Goal: Task Accomplishment & Management: Manage account settings

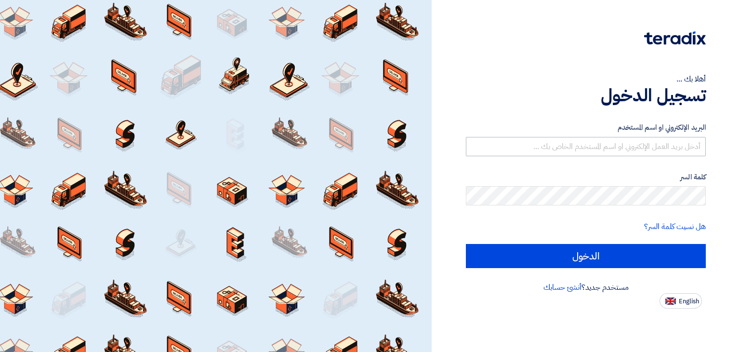
click at [578, 145] on input "text" at bounding box center [586, 146] width 240 height 19
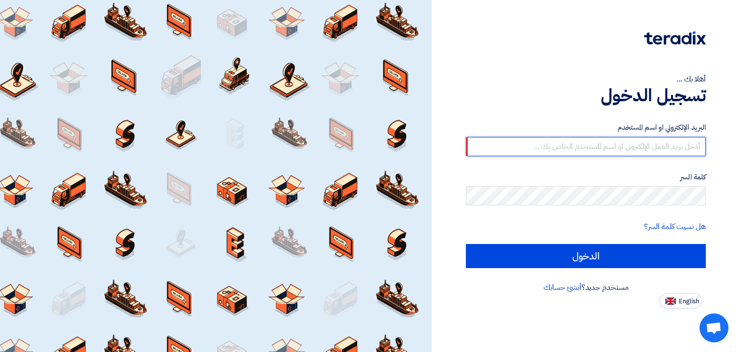
type input "[EMAIL_ADDRESS][DOMAIN_NAME]"
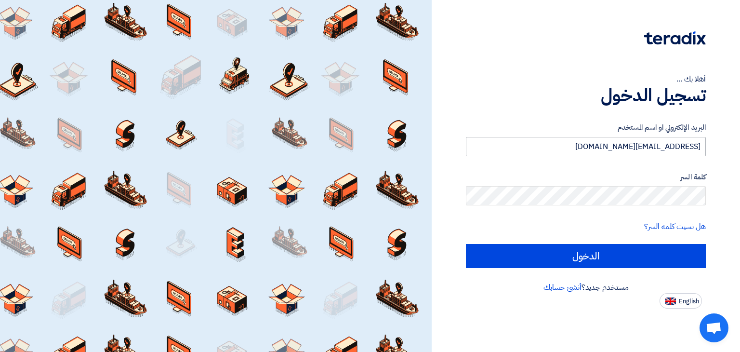
click at [466, 244] on input "الدخول" at bounding box center [586, 256] width 240 height 24
type input "Sign in"
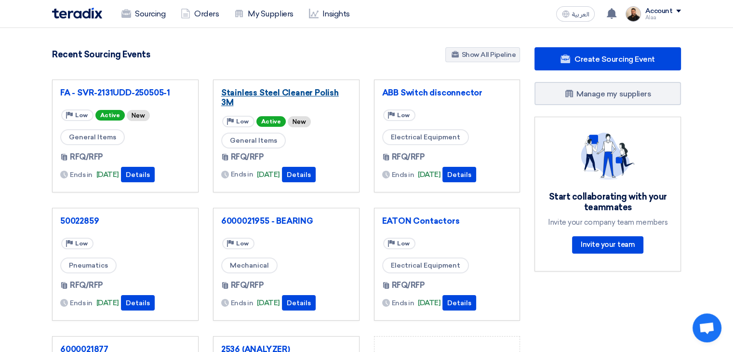
click at [253, 93] on link "Stainless Steel Cleaner Polish 3M" at bounding box center [286, 97] width 130 height 19
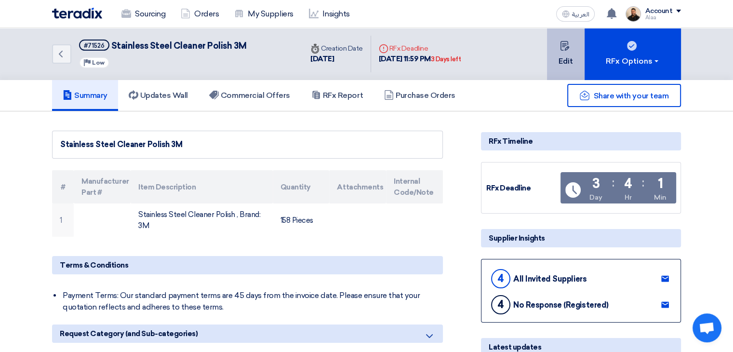
click at [565, 56] on button "Edit" at bounding box center [566, 54] width 38 height 52
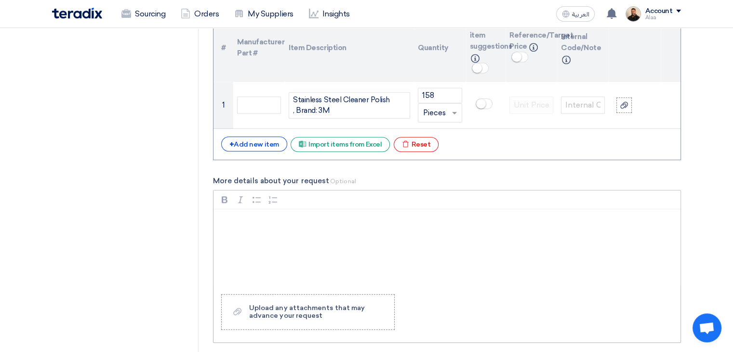
scroll to position [723, 0]
drag, startPoint x: 292, startPoint y: 109, endPoint x: 289, endPoint y: 79, distance: 30.5
click at [289, 79] on table "# Manufacturer Part # Item Description Quantity Lock item suggestions Info Refe…" at bounding box center [446, 71] width 467 height 116
paste div
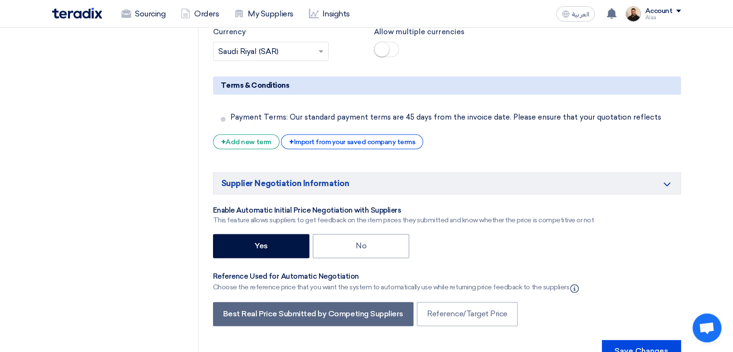
scroll to position [1542, 0]
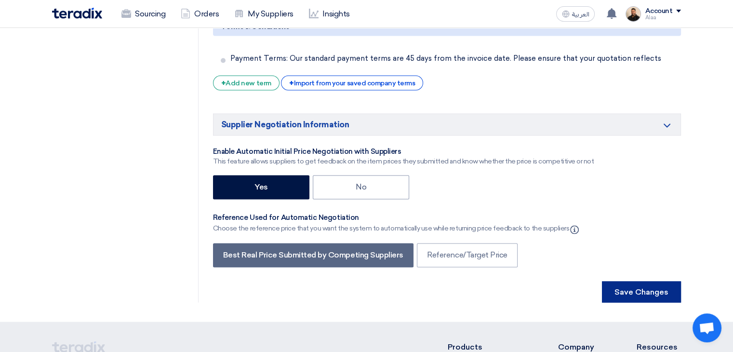
click at [625, 281] on button "Save Changes" at bounding box center [641, 291] width 79 height 21
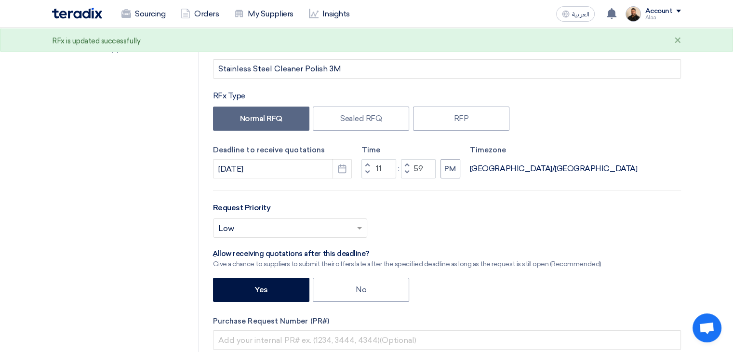
scroll to position [0, 0]
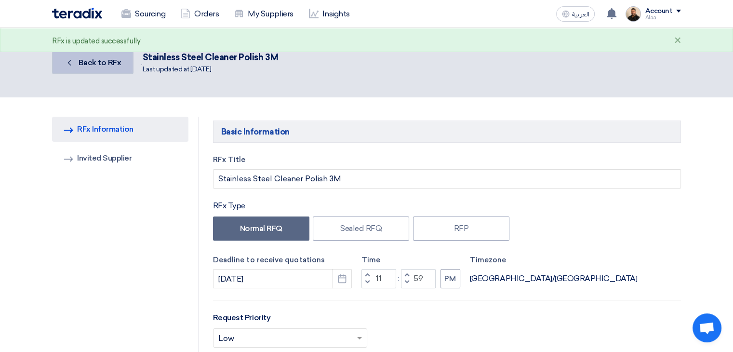
click at [108, 65] on span "Back to RFx" at bounding box center [100, 62] width 43 height 9
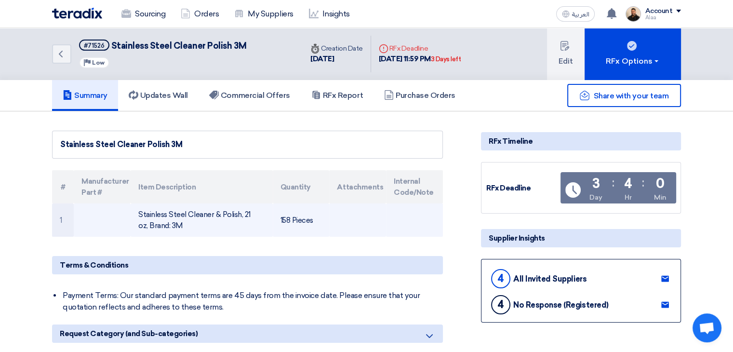
click at [168, 215] on td "Stainless Steel Cleaner & Polish, 21 oz, Brand: 3M" at bounding box center [202, 219] width 142 height 33
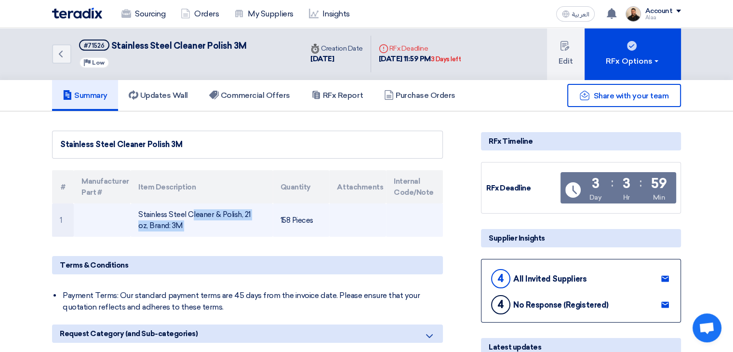
drag, startPoint x: 354, startPoint y: 224, endPoint x: 349, endPoint y: 208, distance: 16.6
click at [354, 224] on td at bounding box center [357, 219] width 57 height 33
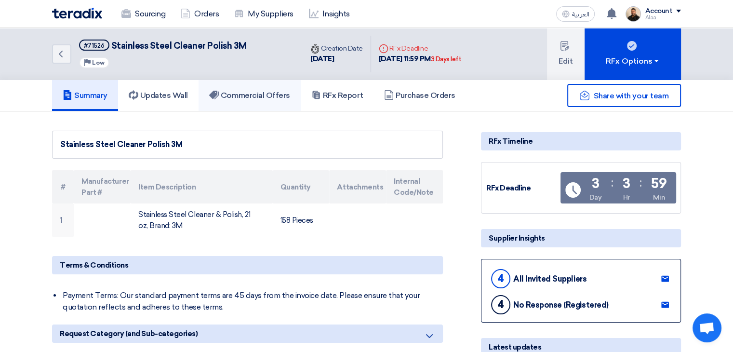
click at [269, 97] on h5 "Commercial Offers" at bounding box center [249, 96] width 81 height 10
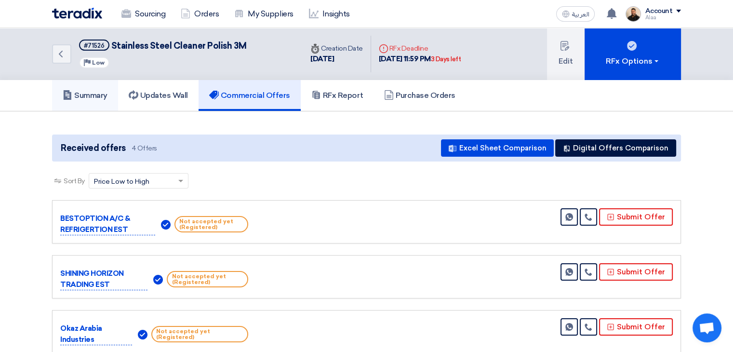
click at [100, 100] on link "Summary" at bounding box center [85, 95] width 66 height 31
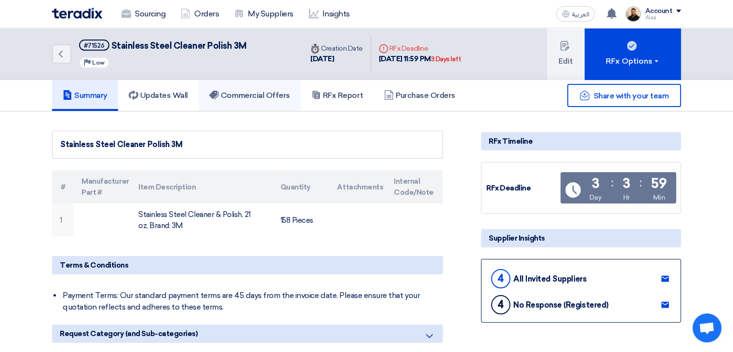
click at [267, 102] on link "Commercial Offers" at bounding box center [250, 95] width 102 height 31
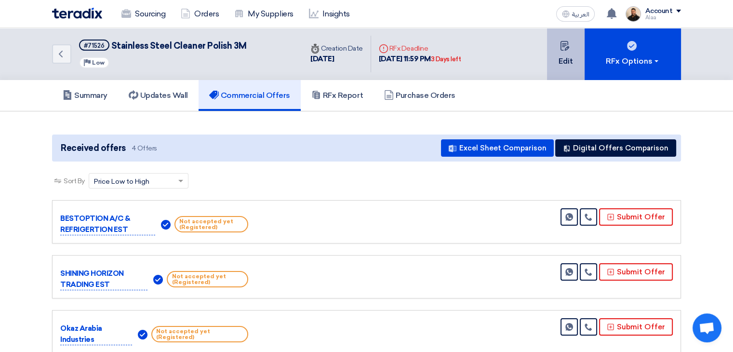
click at [558, 58] on button "Edit" at bounding box center [566, 54] width 38 height 52
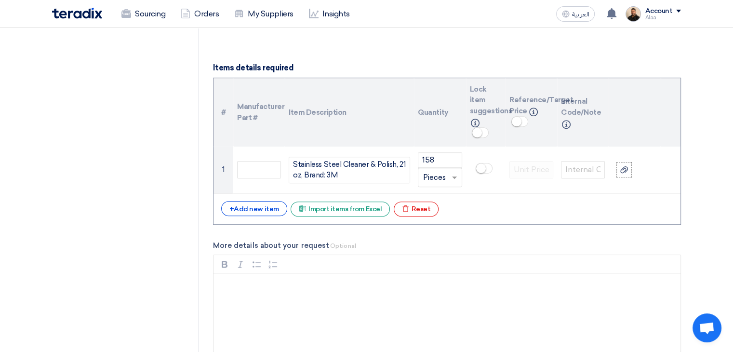
scroll to position [675, 0]
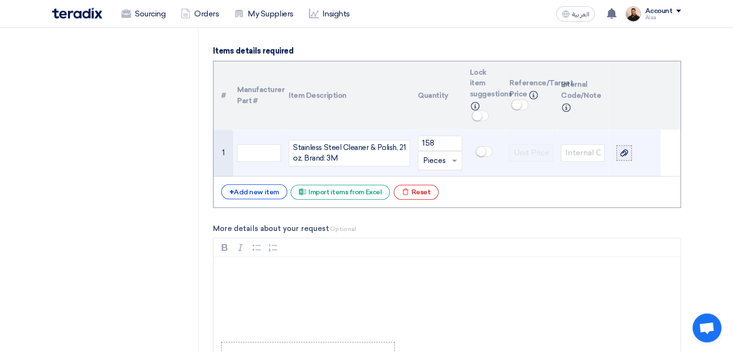
click at [619, 151] on div at bounding box center [624, 152] width 10 height 11
click at [0, 0] on input "file" at bounding box center [0, 0] width 0 height 0
click at [624, 157] on use at bounding box center [621, 160] width 5 height 6
click at [630, 161] on link "Screenshot___1758560222953.png" at bounding box center [634, 161] width 19 height 10
click at [648, 159] on use at bounding box center [648, 160] width 7 height 7
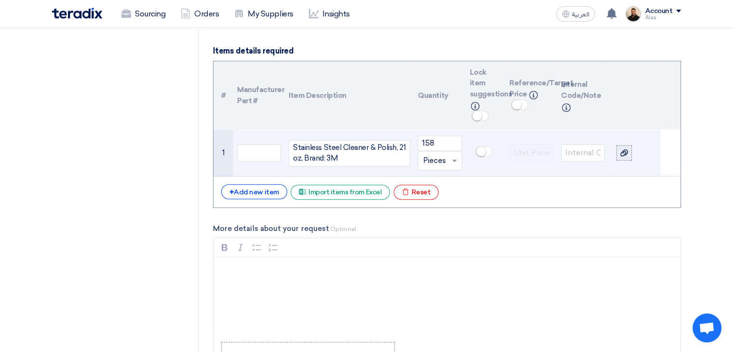
click at [623, 156] on div at bounding box center [624, 152] width 10 height 11
click at [0, 0] on input "file" at bounding box center [0, 0] width 0 height 0
click at [630, 159] on link "StainlessSteelCleanerPolish_1758560281352.jpg" at bounding box center [634, 161] width 19 height 10
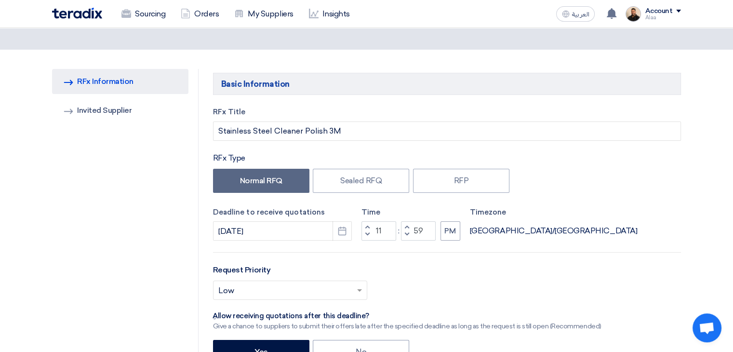
scroll to position [48, 0]
click at [342, 235] on button "Pick a date" at bounding box center [341, 230] width 19 height 19
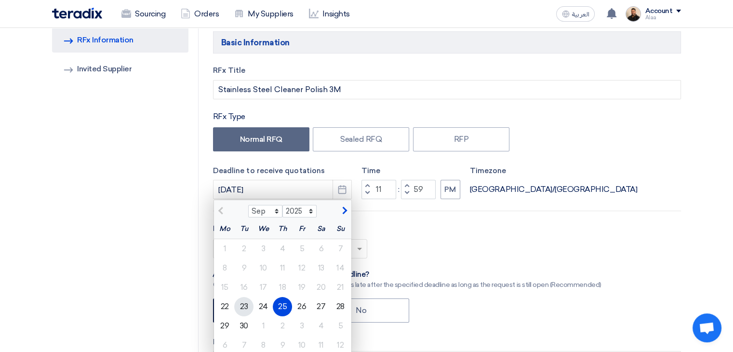
scroll to position [145, 0]
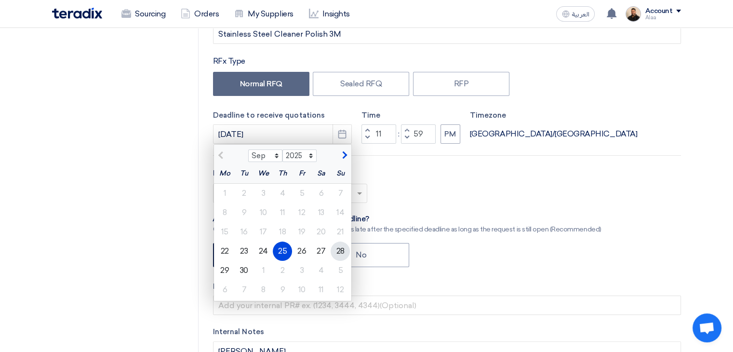
click at [342, 251] on div "28" at bounding box center [340, 250] width 19 height 19
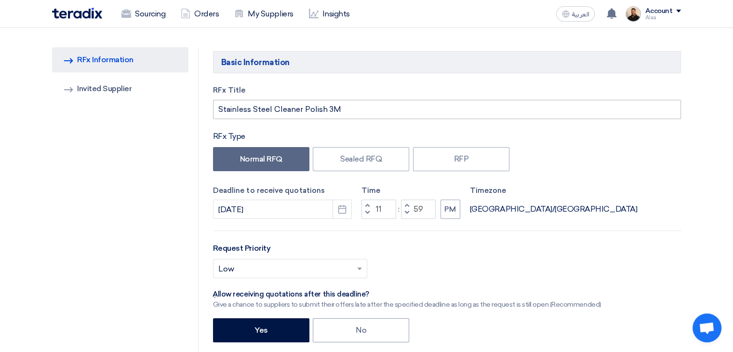
scroll to position [48, 0]
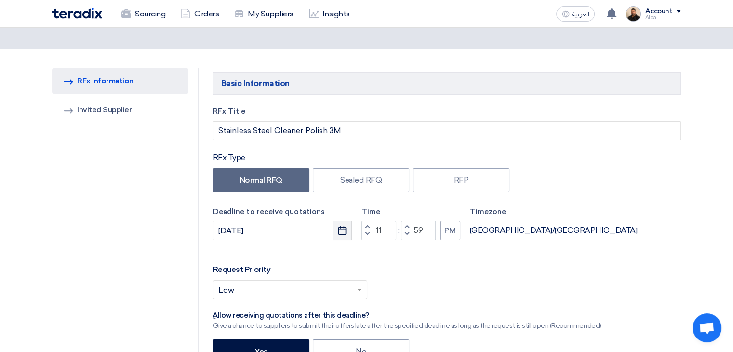
click at [337, 228] on icon "Pick a date" at bounding box center [342, 231] width 10 height 10
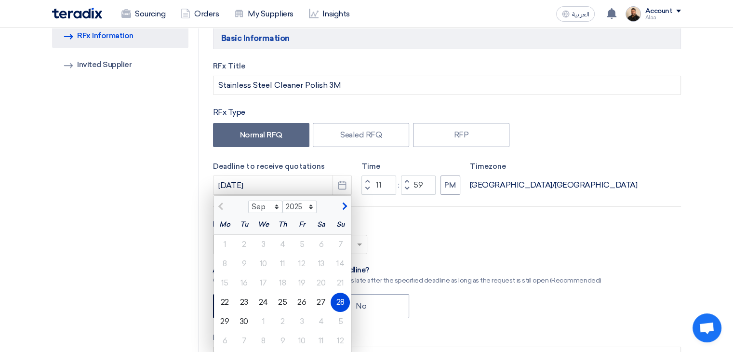
scroll to position [145, 0]
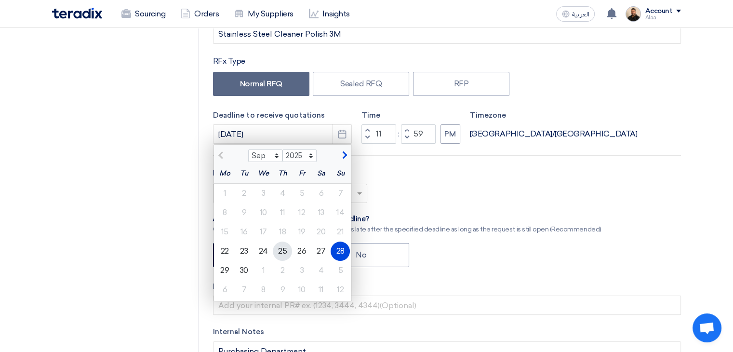
click at [279, 252] on div "25" at bounding box center [282, 250] width 19 height 19
type input "9/25/2025"
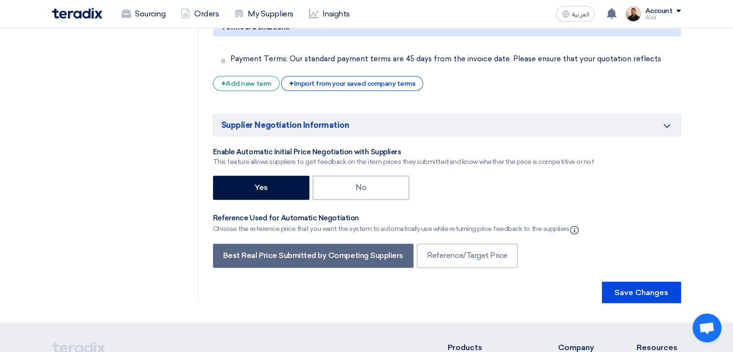
scroll to position [1542, 0]
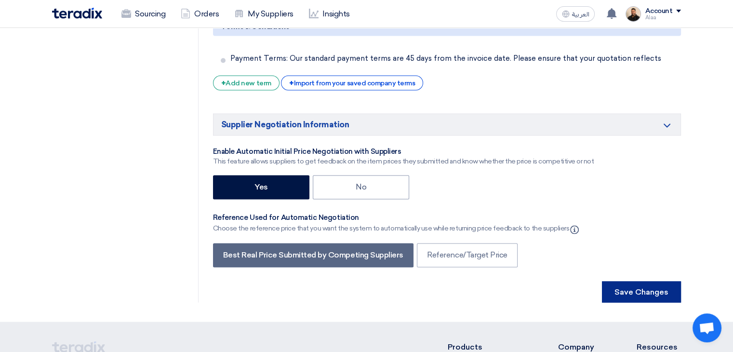
click at [662, 281] on button "Save Changes" at bounding box center [641, 291] width 79 height 21
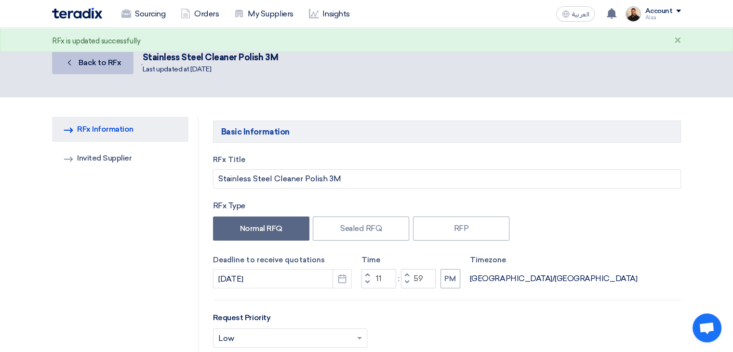
click at [116, 67] on link "Back Back to RFx" at bounding box center [92, 62] width 81 height 23
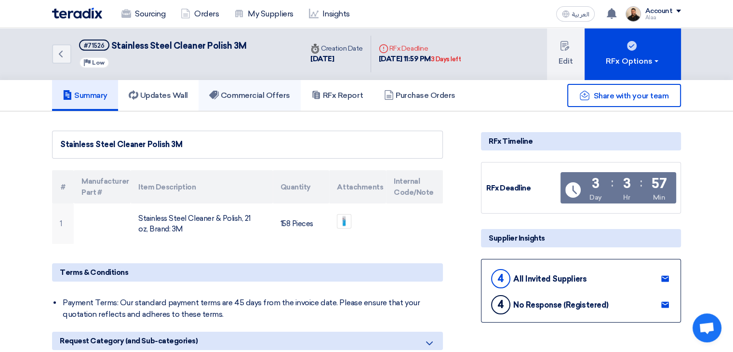
click at [247, 94] on h5 "Commercial Offers" at bounding box center [249, 96] width 81 height 10
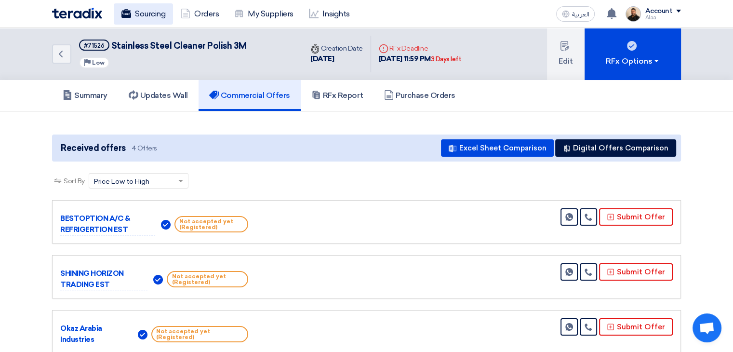
click at [148, 14] on link "Sourcing" at bounding box center [143, 13] width 59 height 21
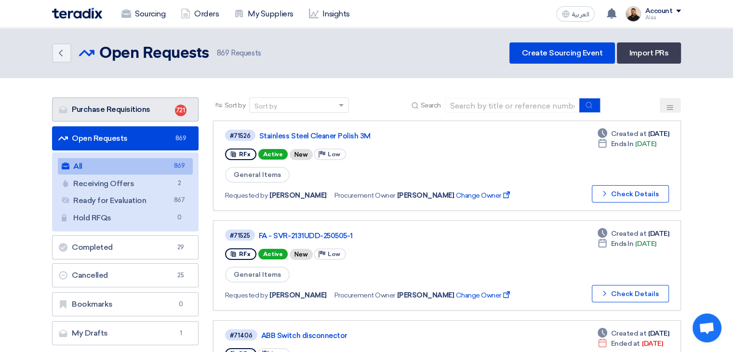
click at [166, 110] on link "Purchase Requisitions Purchase Requisitions 721" at bounding box center [125, 109] width 146 height 24
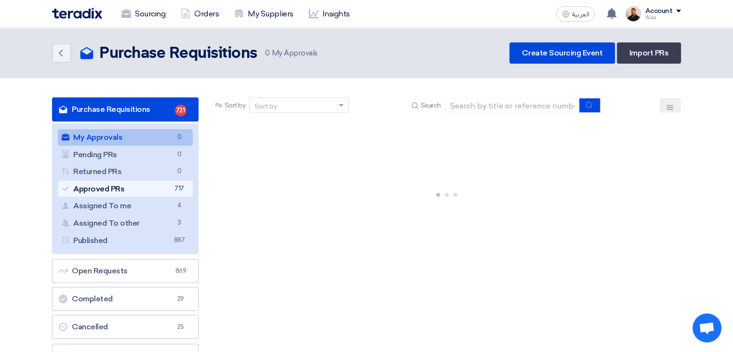
click at [165, 187] on link "Approved PRs Approved PRs 717" at bounding box center [125, 189] width 135 height 16
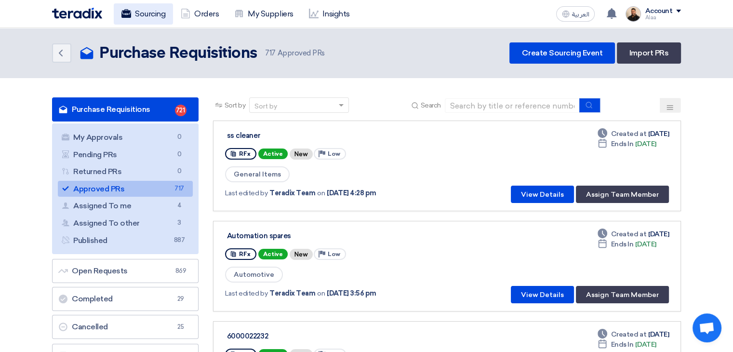
click at [150, 8] on link "Sourcing" at bounding box center [143, 13] width 59 height 21
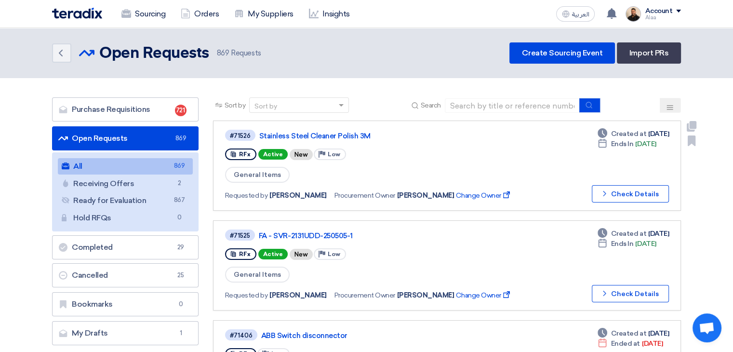
click at [289, 129] on div "#71526 Stainless Steel Cleaner Polish 3M" at bounding box center [373, 135] width 296 height 13
click at [240, 136] on div "#71526" at bounding box center [240, 136] width 21 height 6
copy div "71526"
